Goal: Navigation & Orientation: Find specific page/section

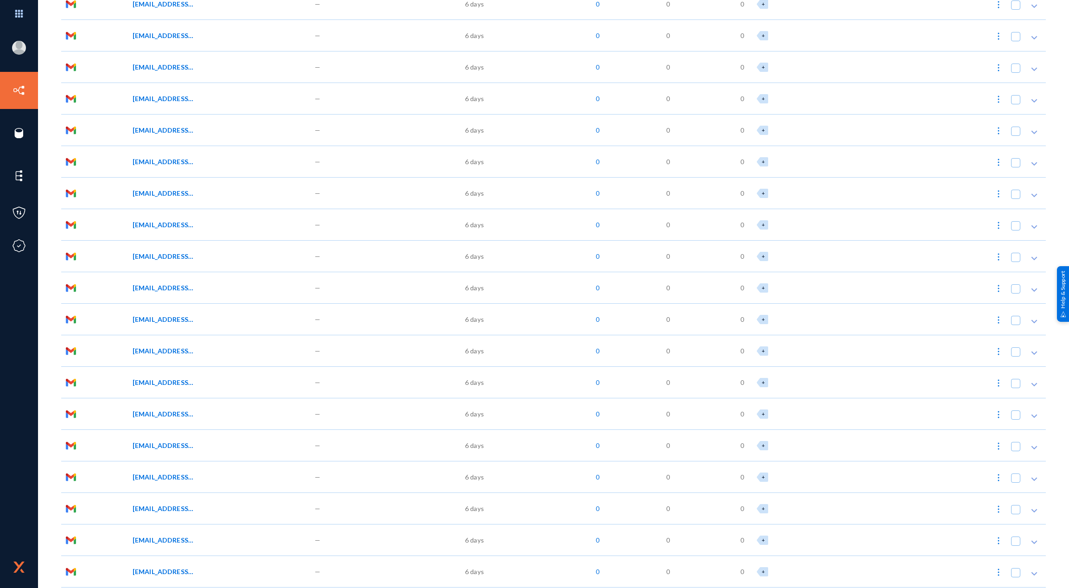
scroll to position [3520, 0]
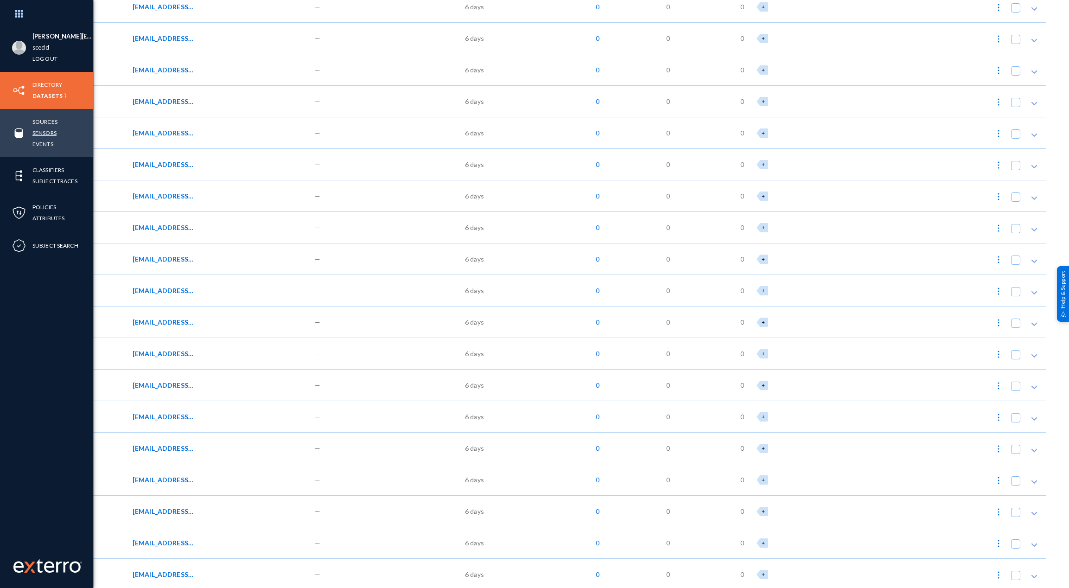
click at [50, 132] on link "Sensors" at bounding box center [44, 133] width 24 height 11
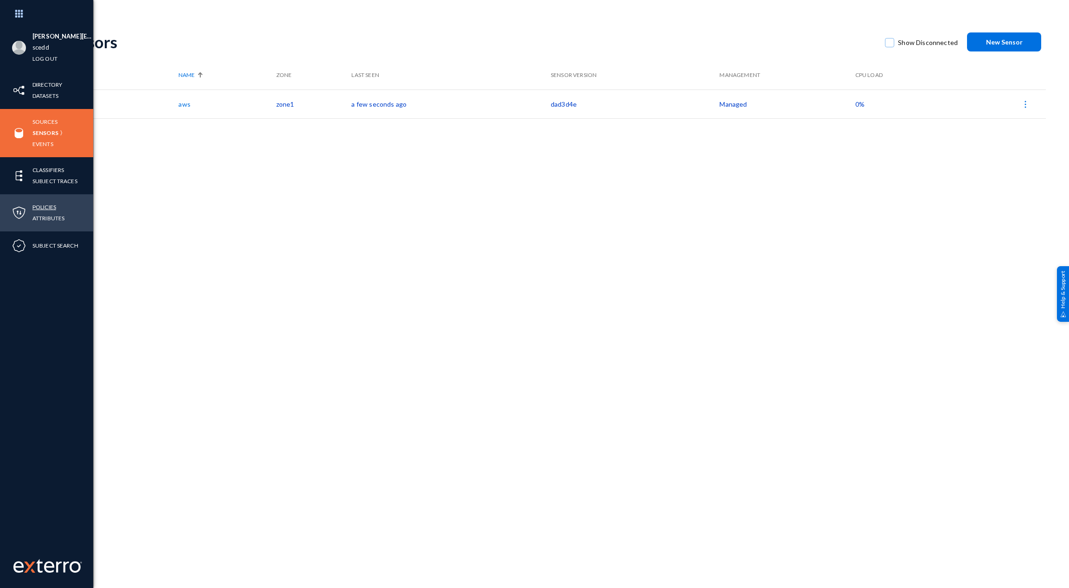
click at [44, 207] on link "Policies" at bounding box center [44, 207] width 24 height 11
